Goal: Use online tool/utility: Utilize a website feature to perform a specific function

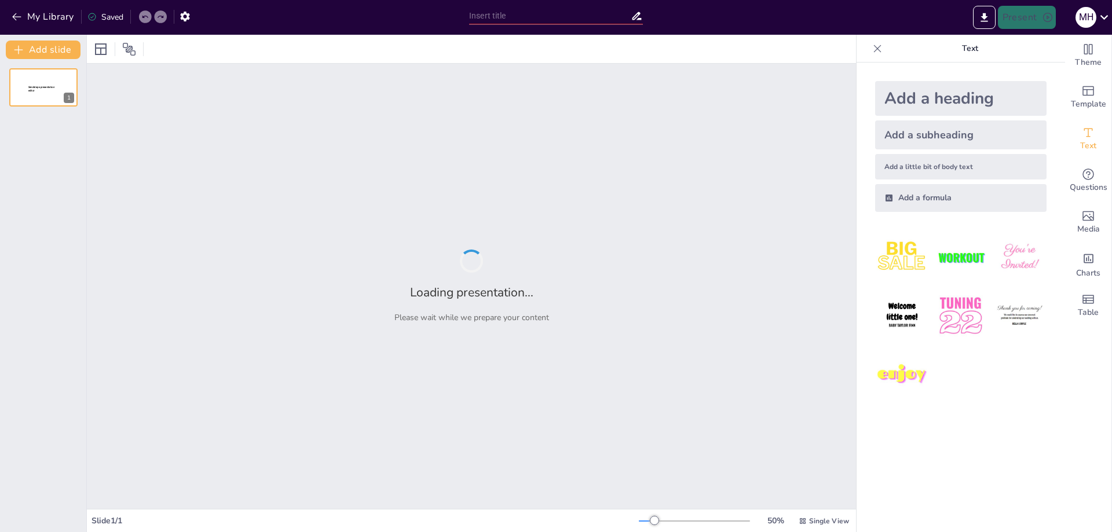
type input "Обов'язкові складові роботи 1. Унікальна назва 2. Цікавий лозунг (переможний)."
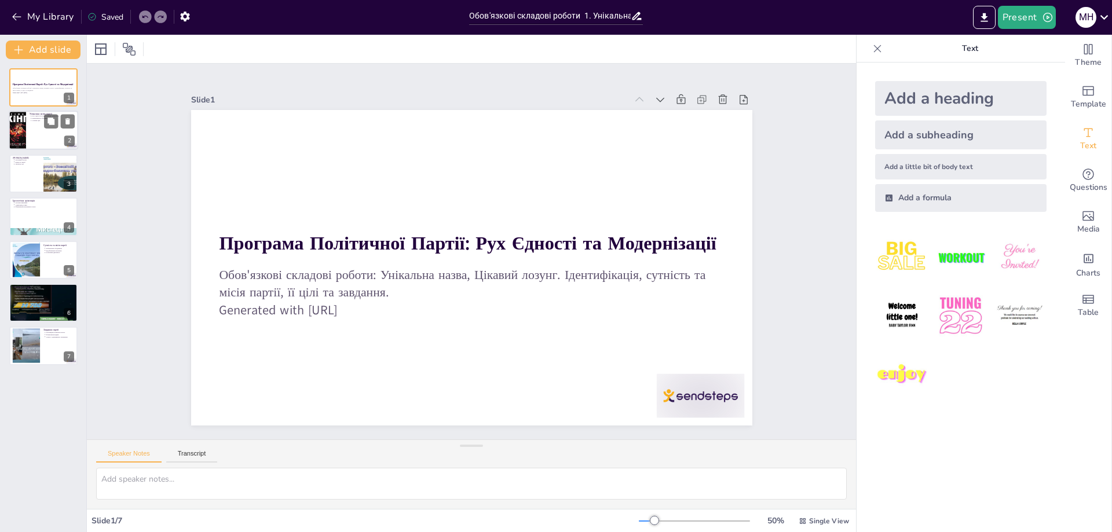
click at [34, 131] on div at bounding box center [44, 130] width 70 height 39
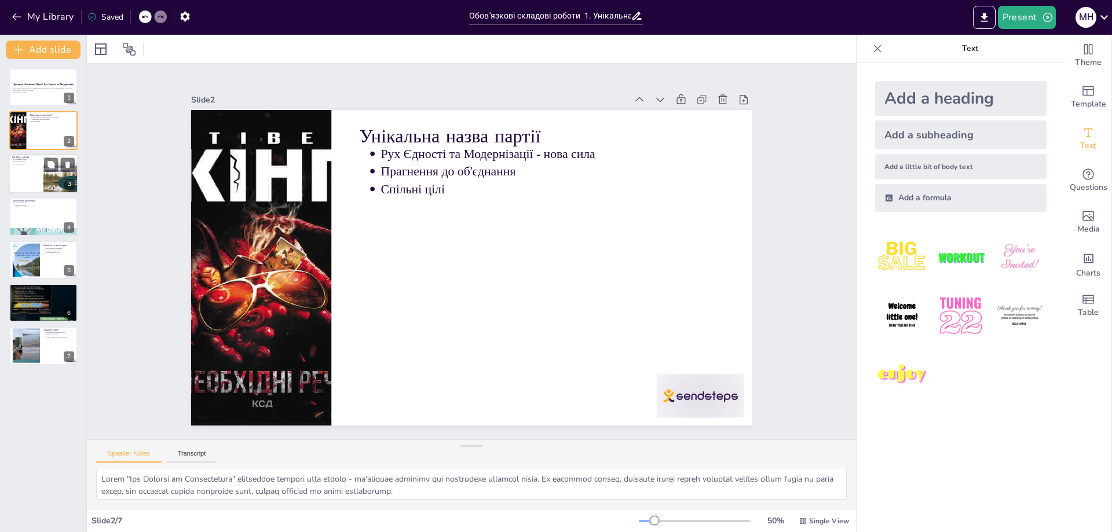
click at [32, 169] on div at bounding box center [44, 173] width 70 height 39
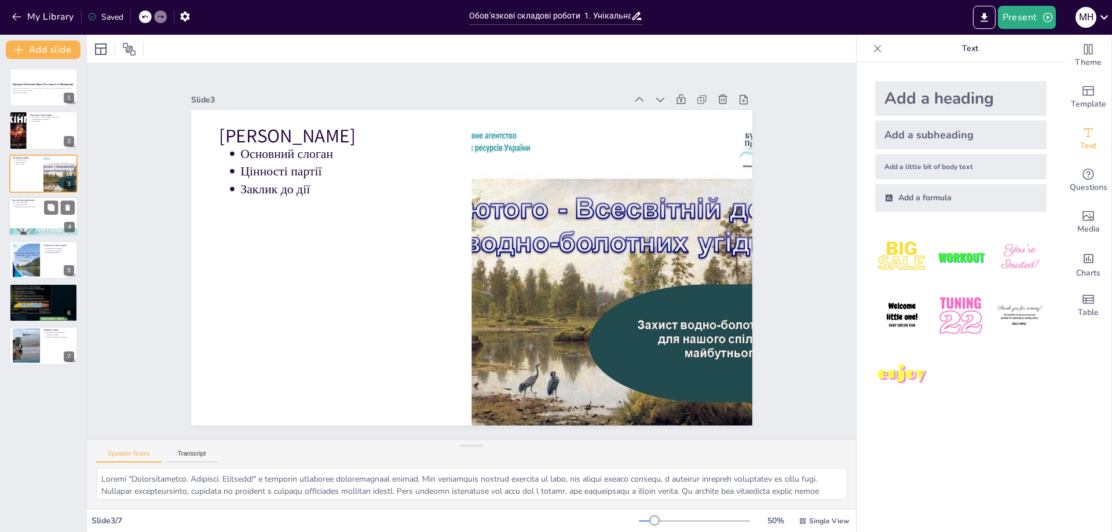
click at [34, 211] on div at bounding box center [44, 216] width 70 height 39
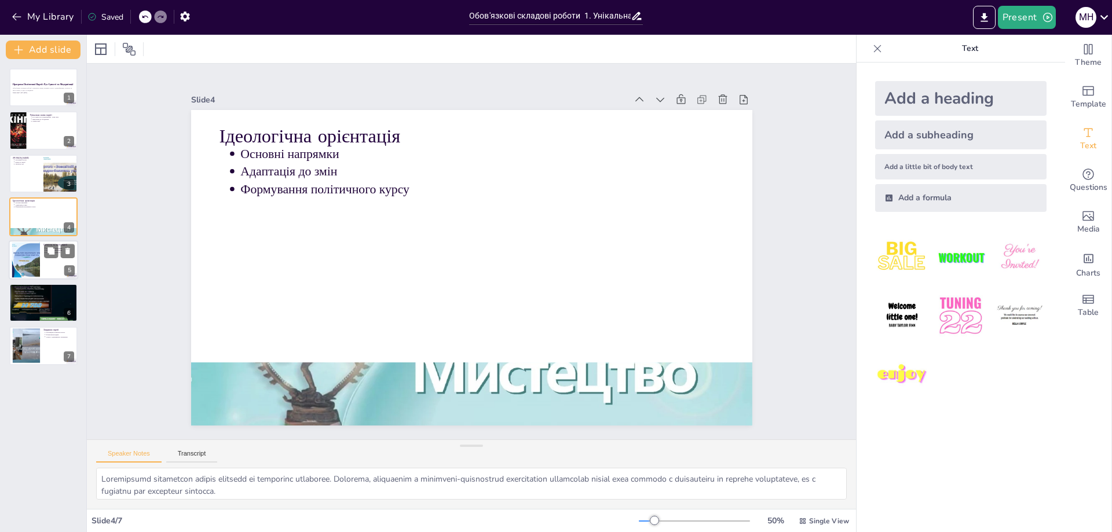
click at [31, 253] on div at bounding box center [25, 259] width 47 height 35
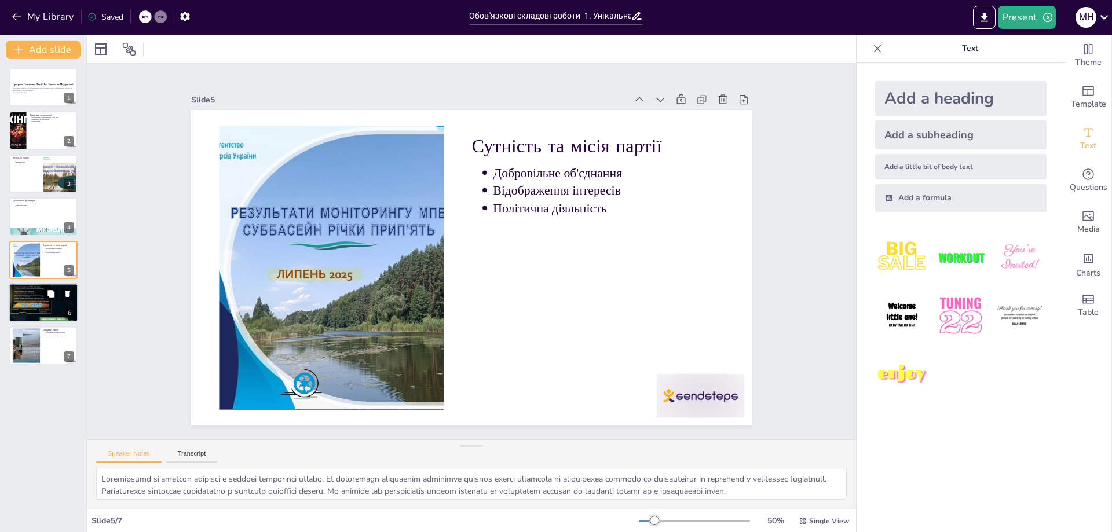
click at [32, 294] on p "Безпека та процвітання" at bounding box center [44, 293] width 60 height 2
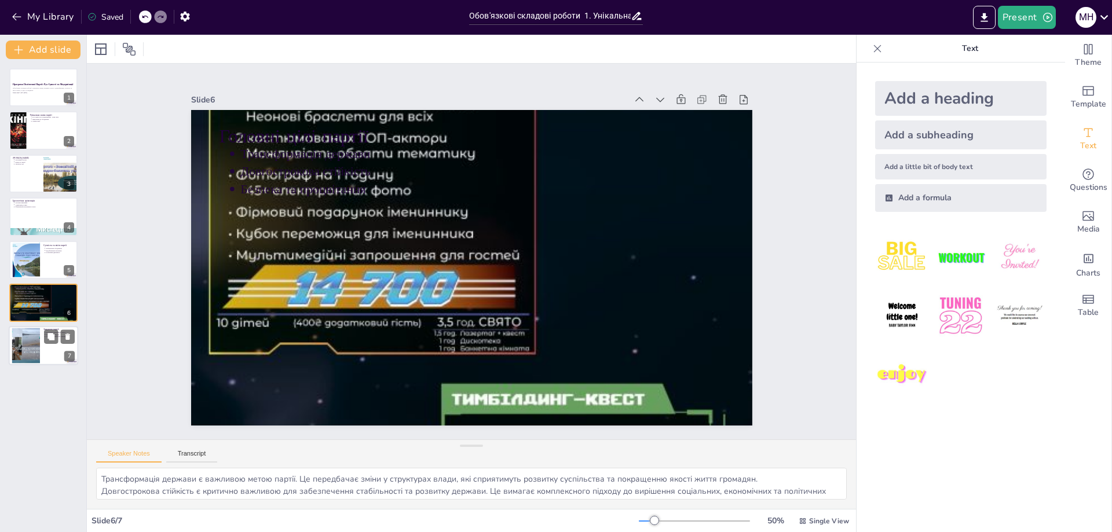
click at [27, 340] on div at bounding box center [25, 346] width 47 height 35
type textarea "Loremipsum dolorsitame conse a elitsedd eiusmodte incidi. Ut laboree d magn ali…"
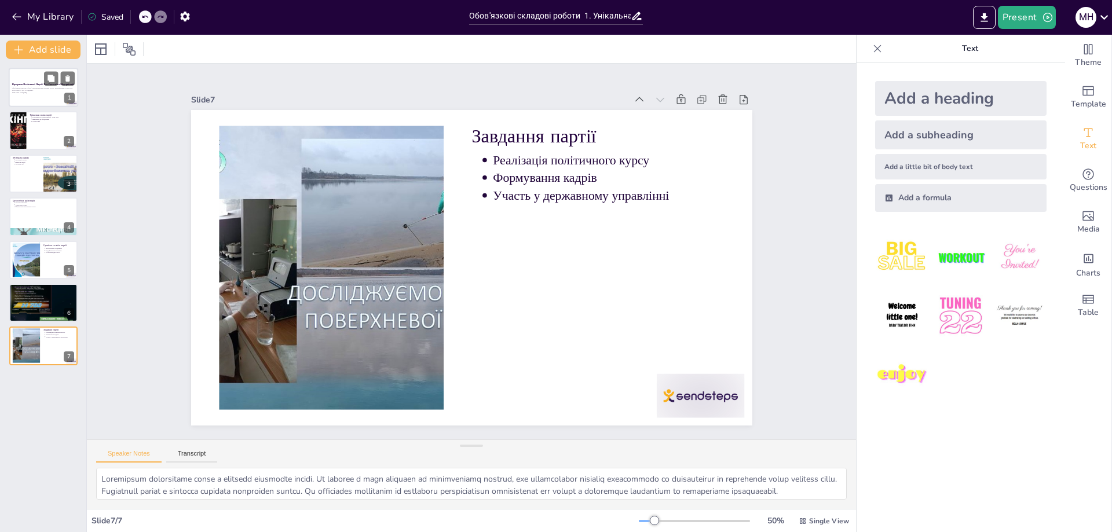
click at [30, 88] on p "Обов'язкові складові роботи: Унікальна назва, Цікавий лозунг. Ідентифікація, су…" at bounding box center [43, 89] width 63 height 5
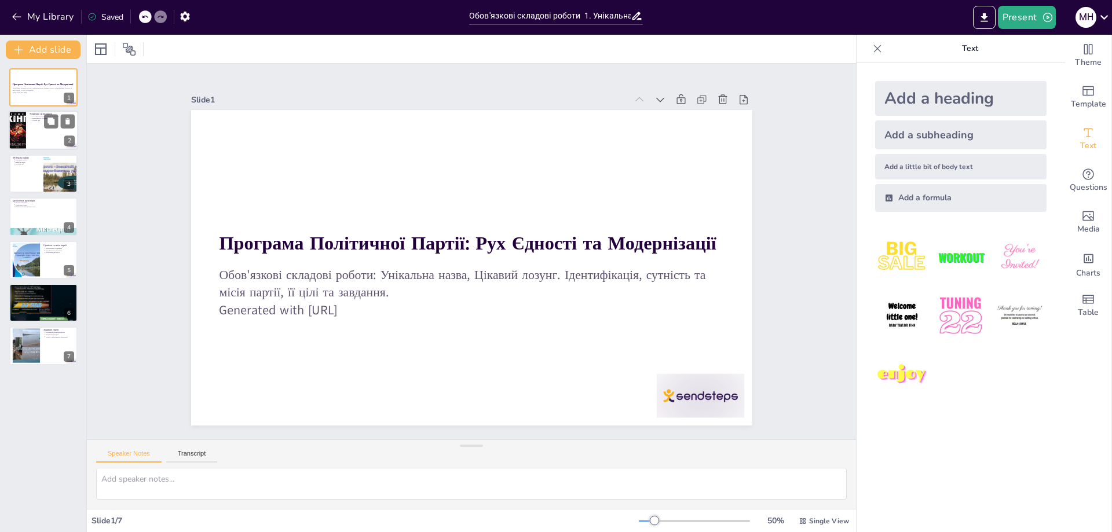
click at [38, 132] on div at bounding box center [44, 130] width 70 height 39
type textarea "Lorem "Ips Dolorsi am Consectetura" elitseddoe tempori utla etdolo - ma'aliquae…"
